Goal: Information Seeking & Learning: Check status

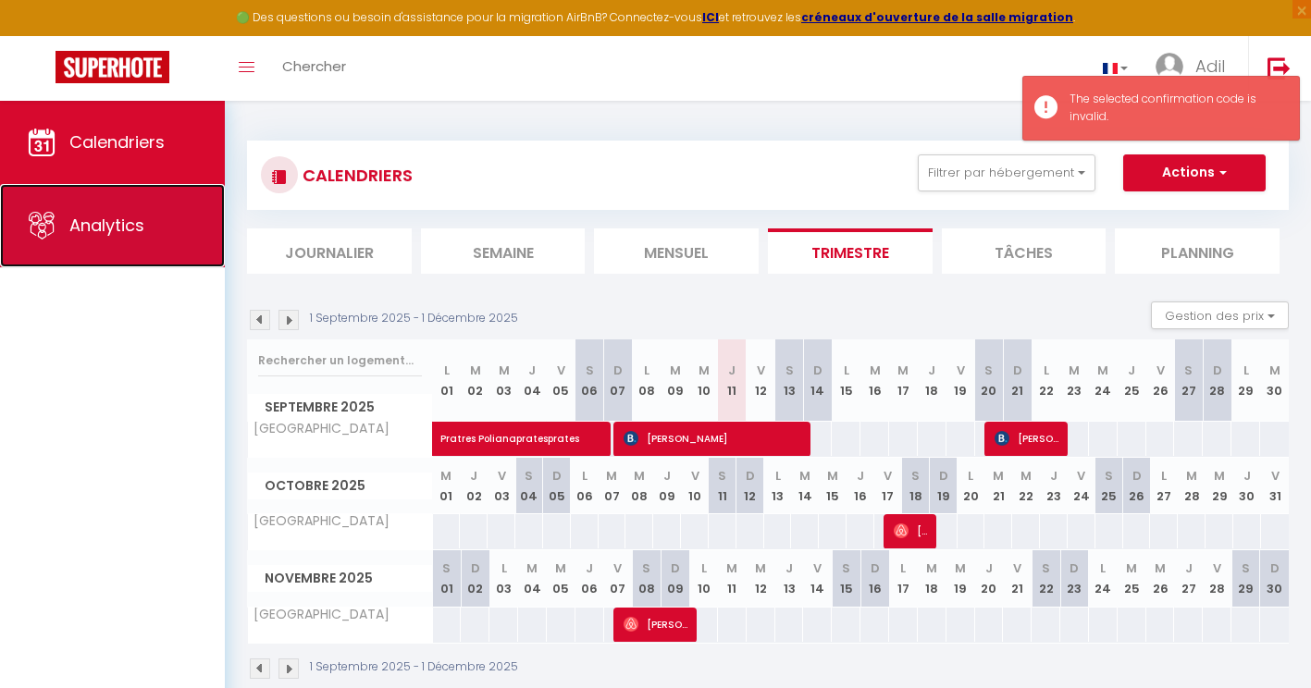
click at [167, 250] on link "Analytics" at bounding box center [112, 225] width 225 height 83
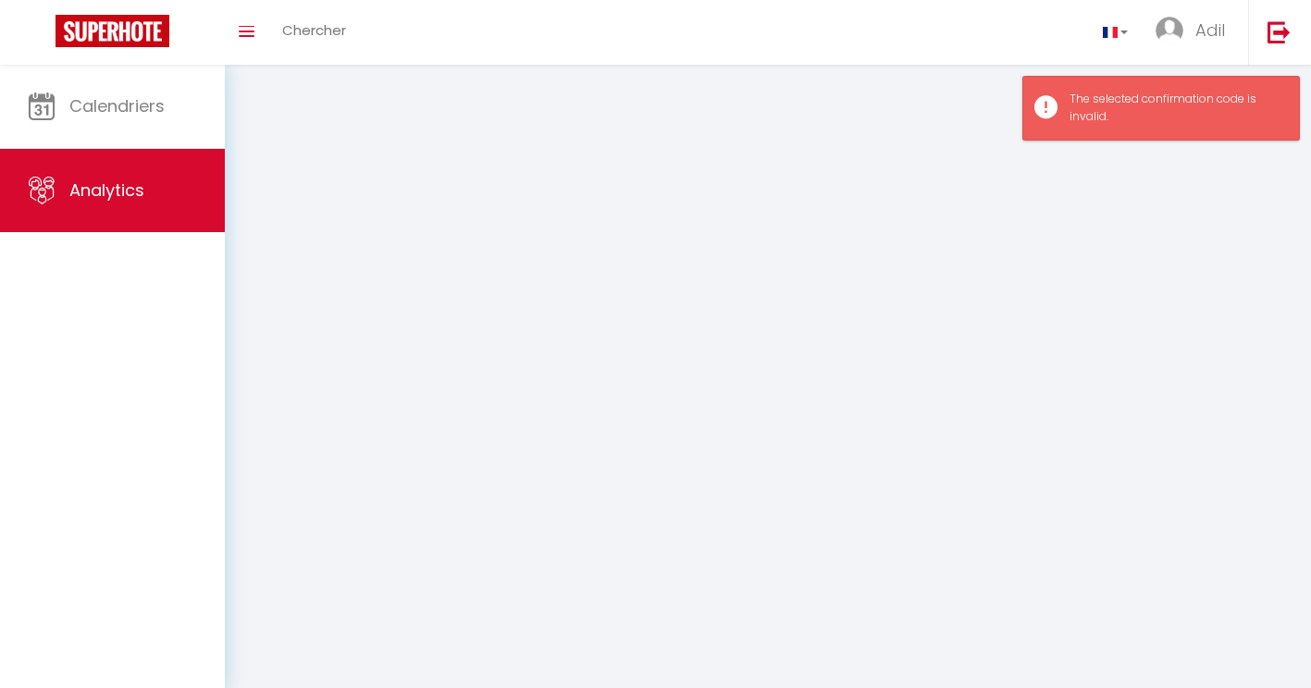
select select "2025"
select select "9"
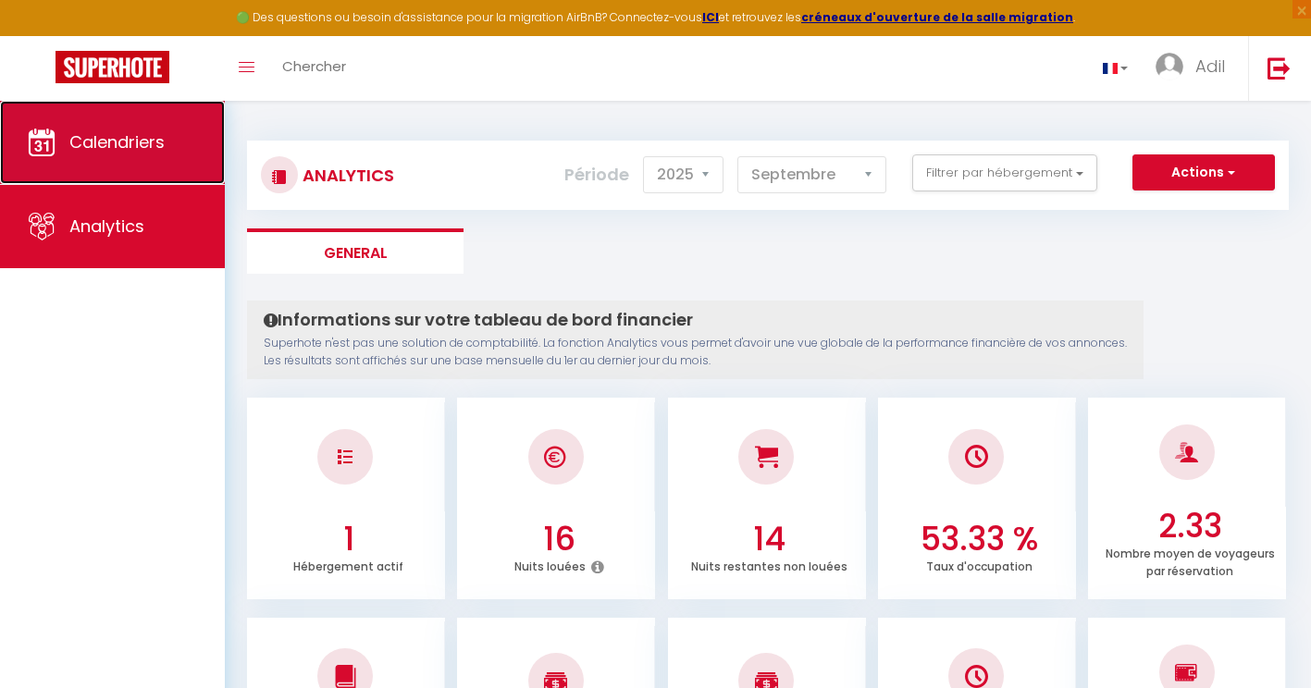
click at [134, 170] on link "Calendriers" at bounding box center [112, 142] width 225 height 83
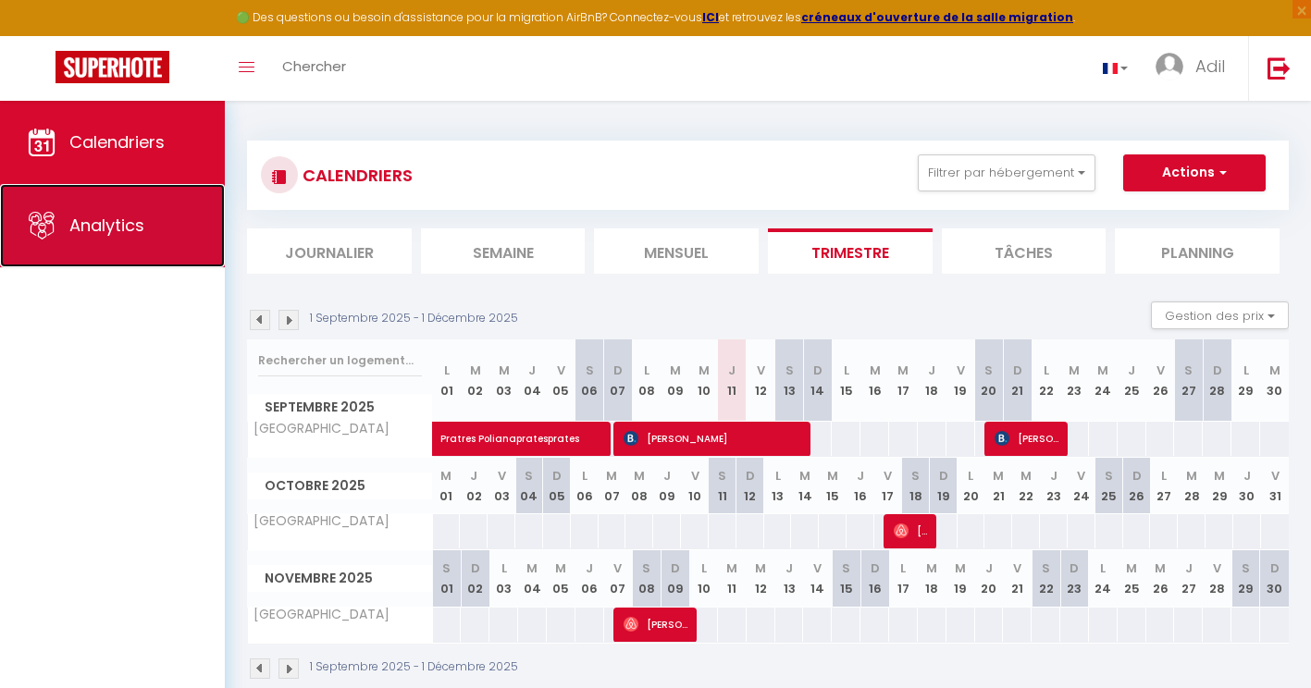
click at [193, 213] on link "Analytics" at bounding box center [112, 225] width 225 height 83
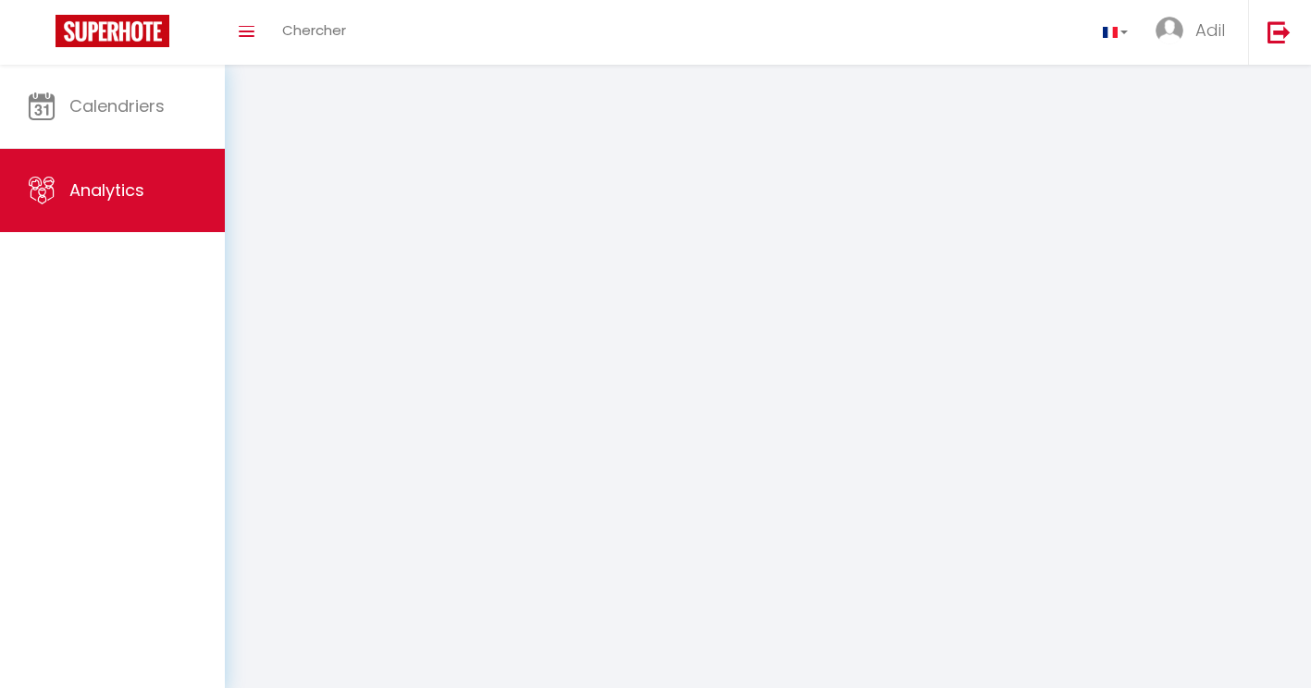
select select "2025"
select select "9"
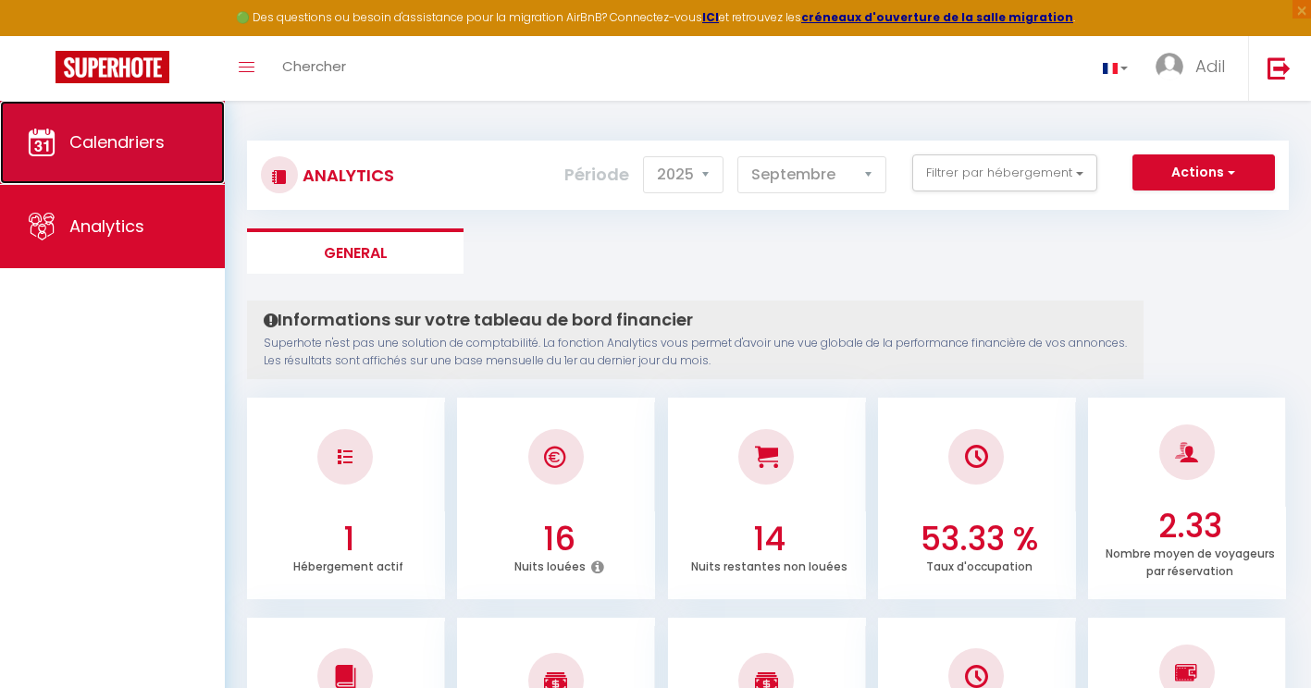
click at [153, 164] on link "Calendriers" at bounding box center [112, 142] width 225 height 83
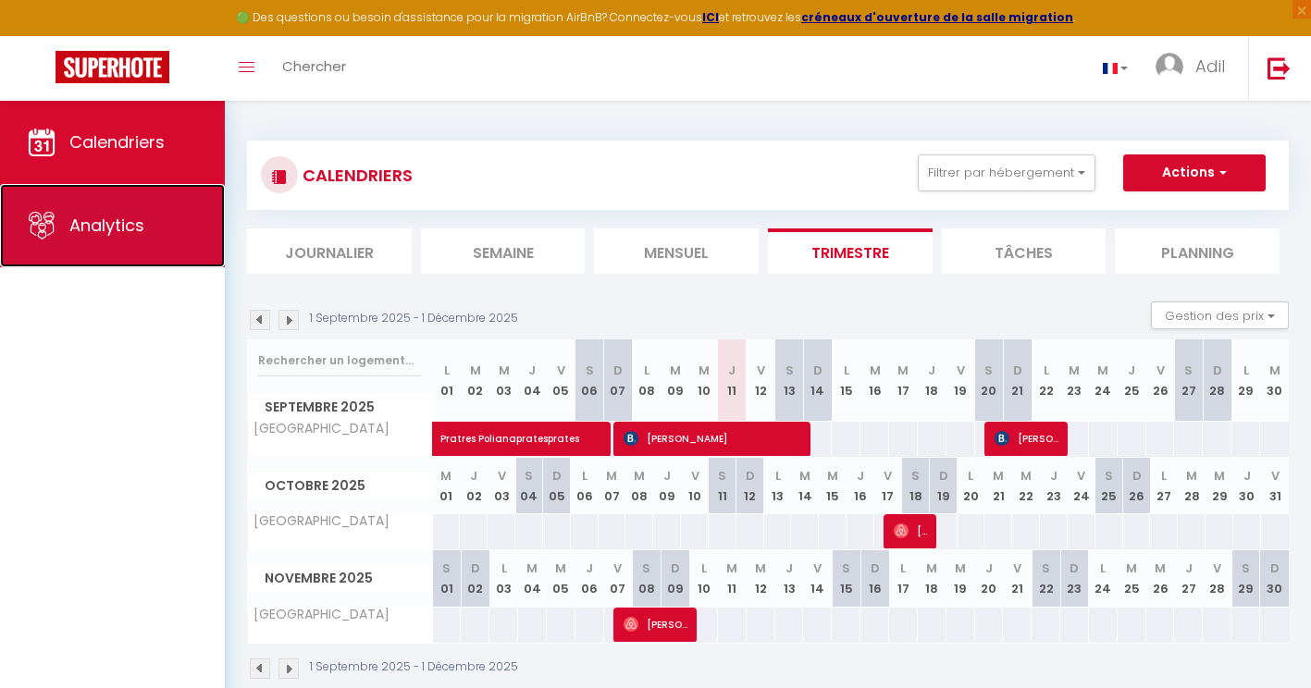
click at [182, 229] on link "Analytics" at bounding box center [112, 225] width 225 height 83
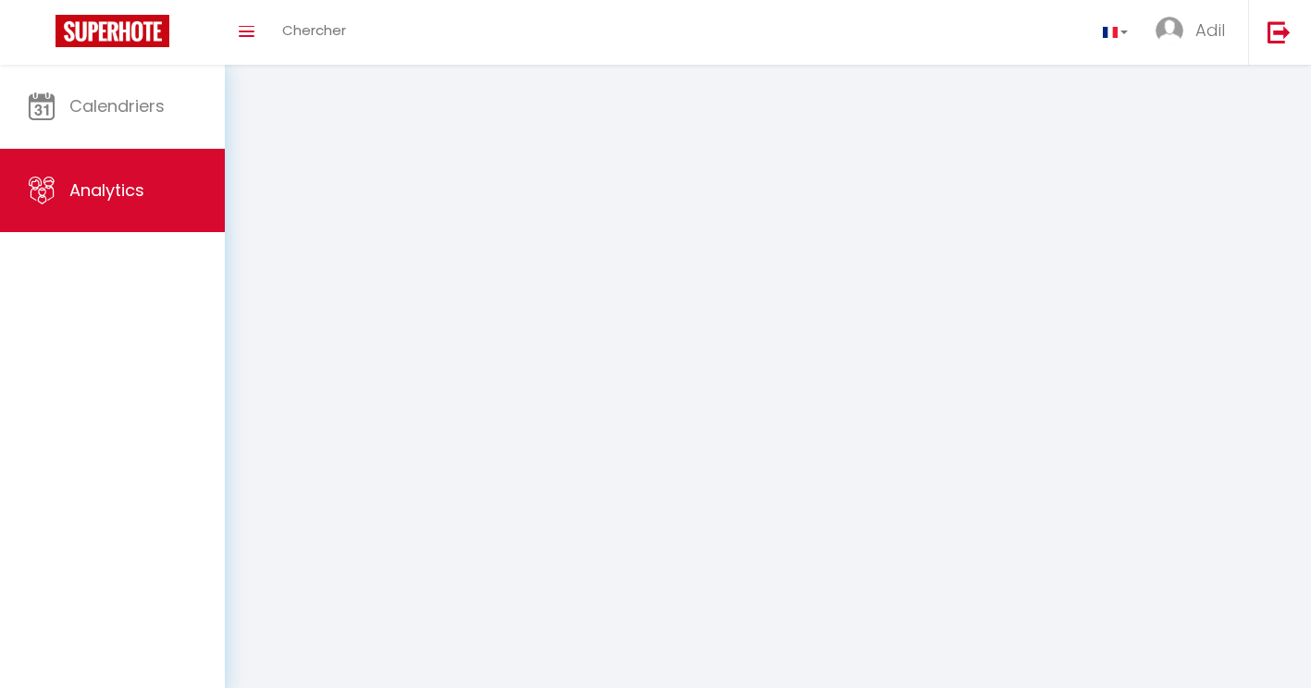
select select "2025"
select select "9"
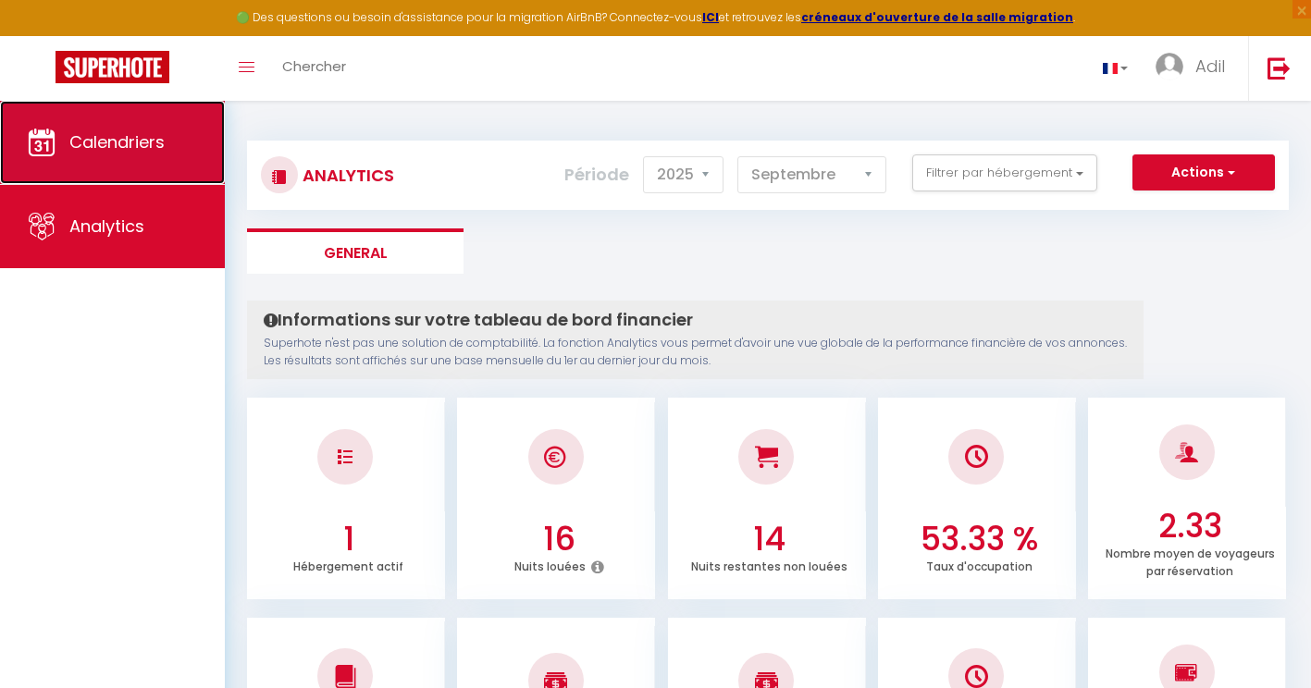
click at [136, 153] on span "Calendriers" at bounding box center [116, 141] width 95 height 23
